Goal: Information Seeking & Learning: Learn about a topic

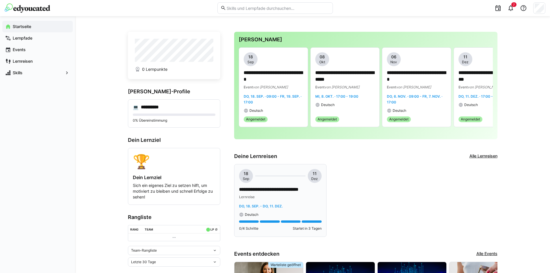
click at [282, 189] on p "**********" at bounding box center [280, 189] width 83 height 7
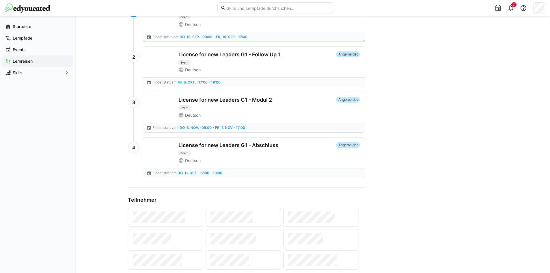
scroll to position [346, 0]
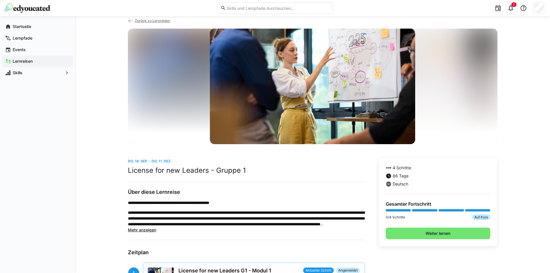
scroll to position [123, 0]
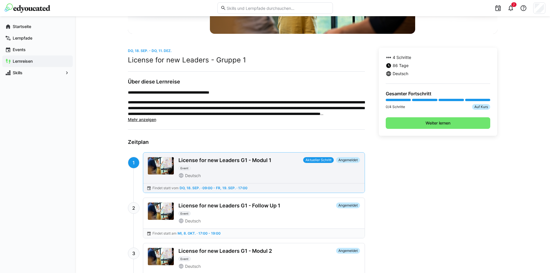
click at [325, 161] on span "Aktueller Schritt" at bounding box center [318, 160] width 31 height 6
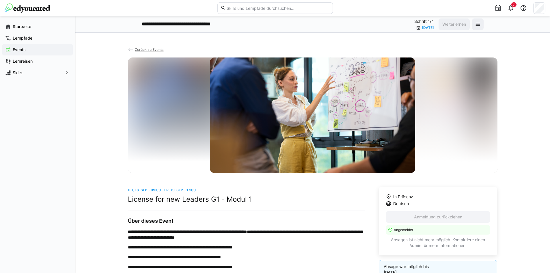
click at [150, 50] on span "Zurück zu Events" at bounding box center [149, 49] width 29 height 4
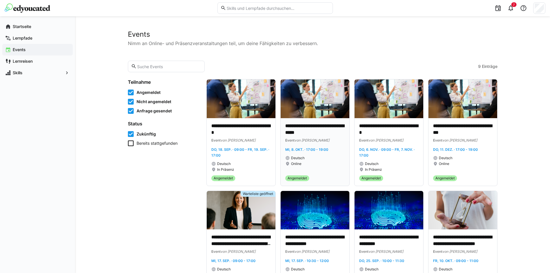
click at [322, 108] on img at bounding box center [315, 98] width 69 height 39
